Goal: Transaction & Acquisition: Purchase product/service

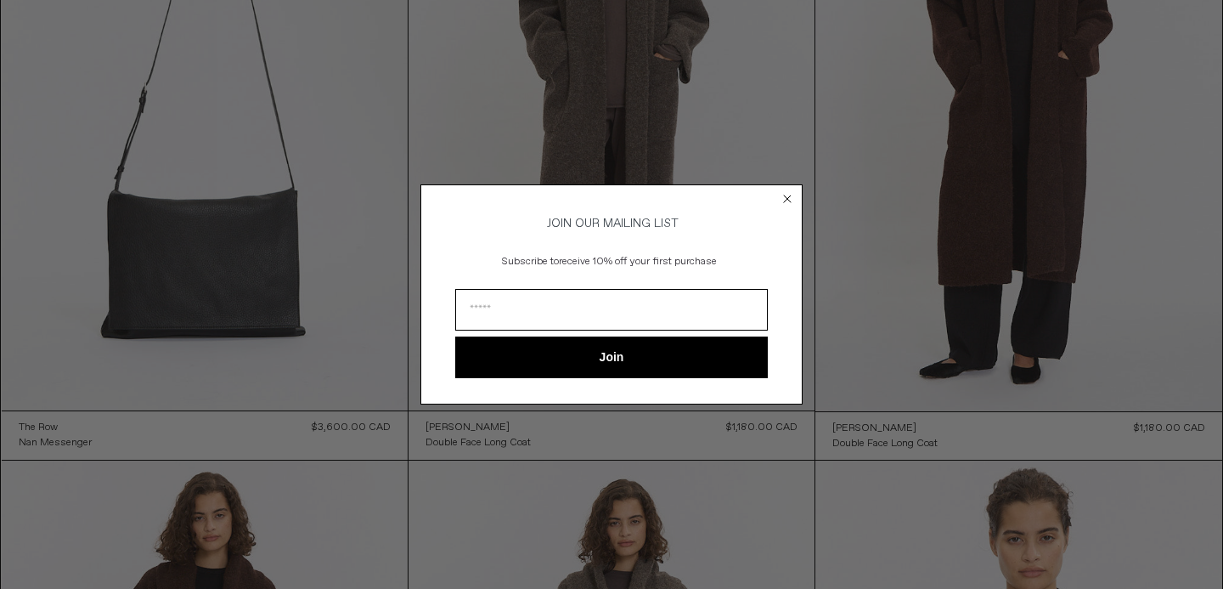
click at [788, 191] on circle "Close dialog" at bounding box center [788, 199] width 16 height 16
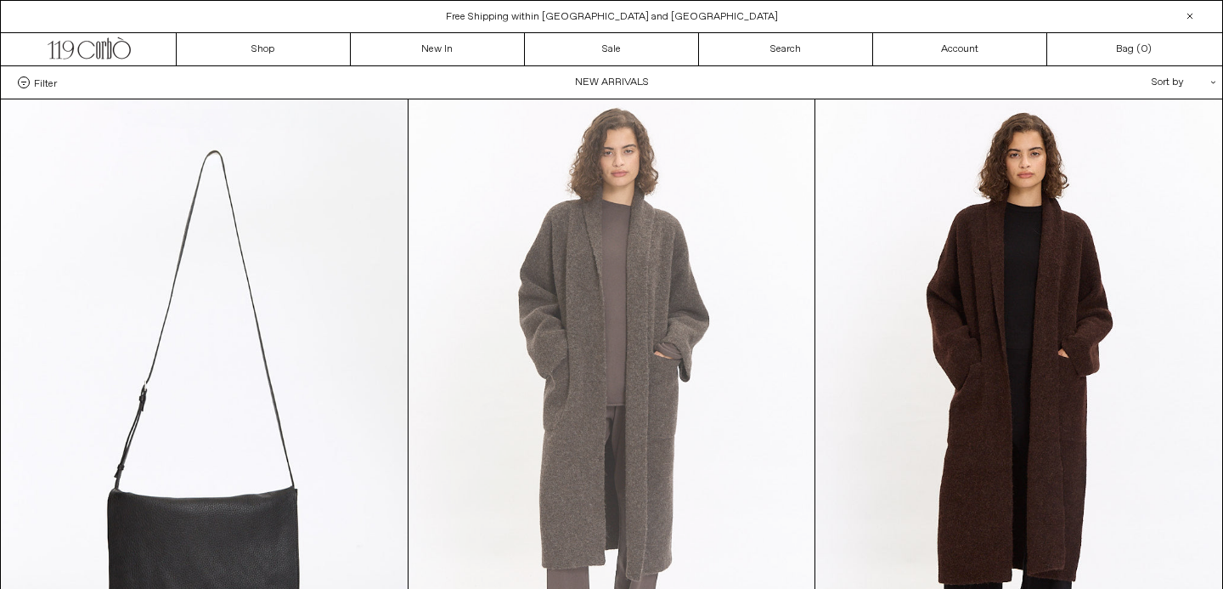
click at [510, 211] on at bounding box center [612, 403] width 406 height 609
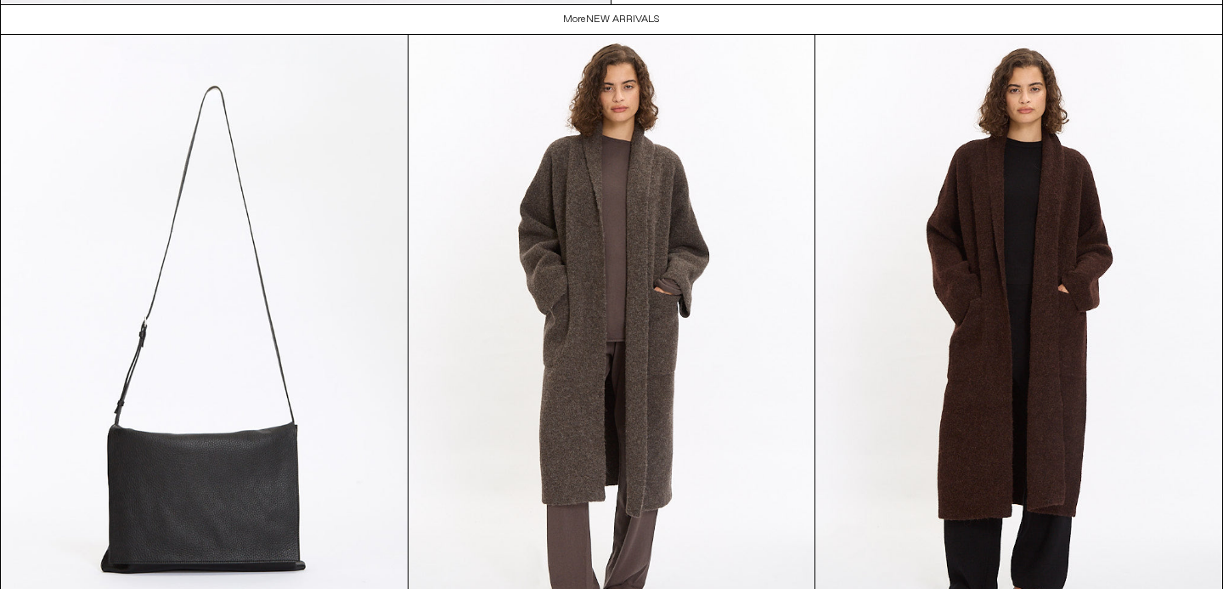
scroll to position [3159, 0]
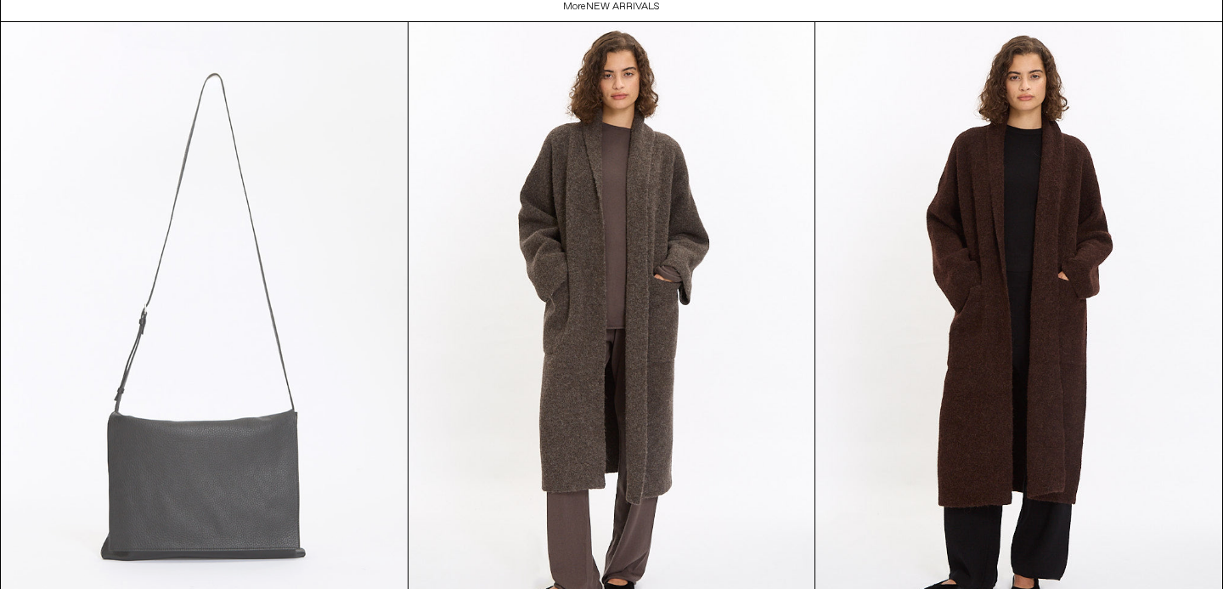
click at [360, 312] on at bounding box center [205, 326] width 406 height 609
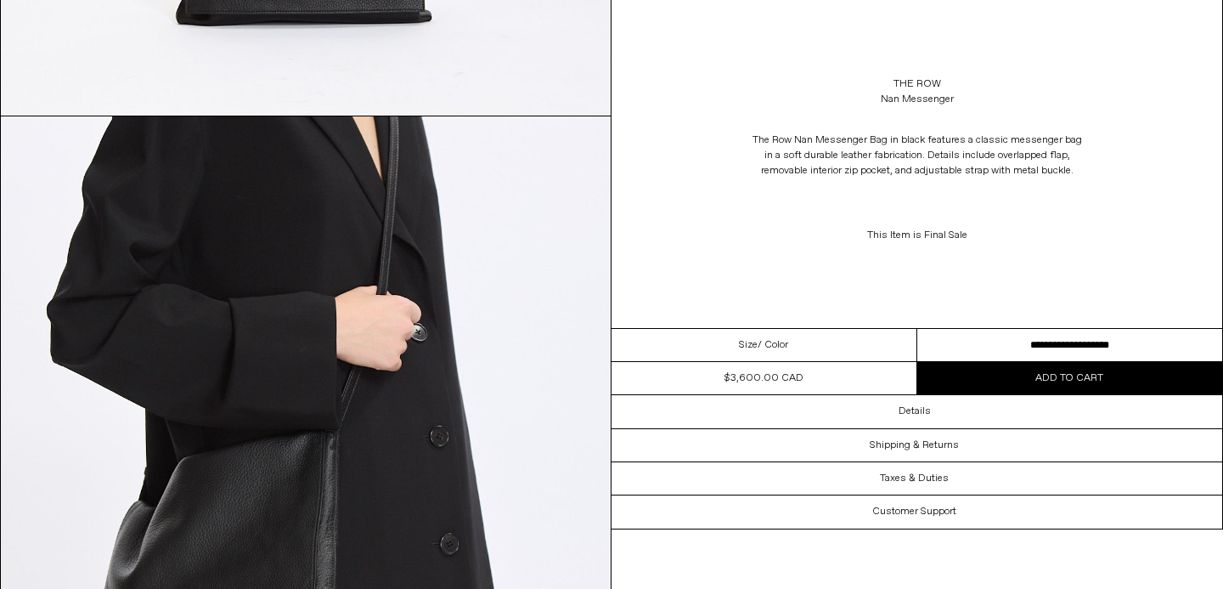
scroll to position [1037, 0]
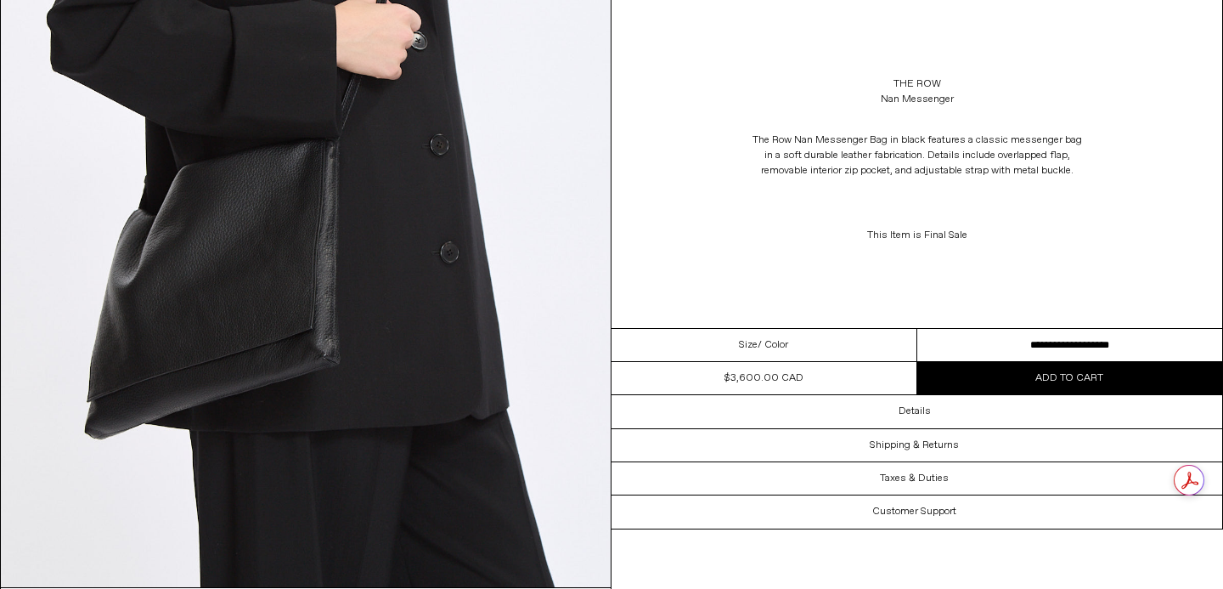
click at [1053, 340] on select "**********" at bounding box center [1071, 345] width 306 height 33
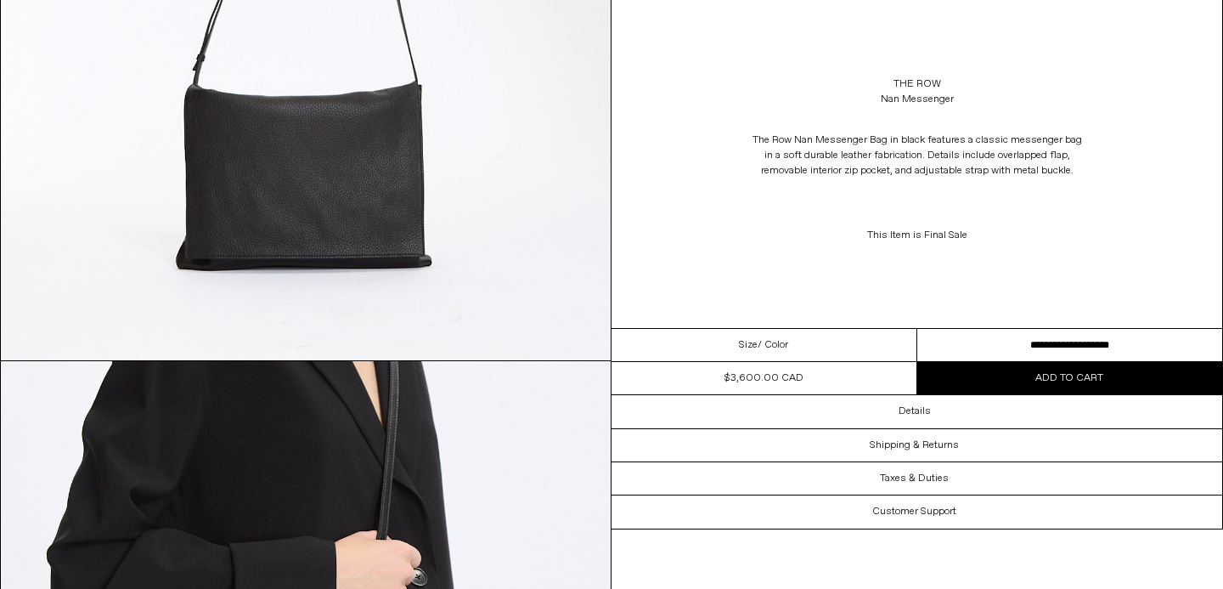
scroll to position [0, 0]
